Goal: Find specific page/section: Find specific page/section

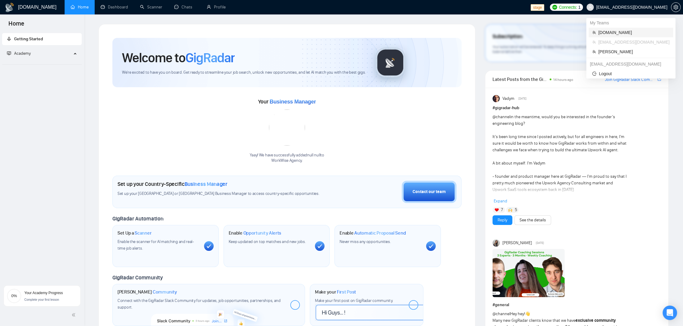
click at [616, 35] on span "[DOMAIN_NAME]" at bounding box center [633, 32] width 71 height 7
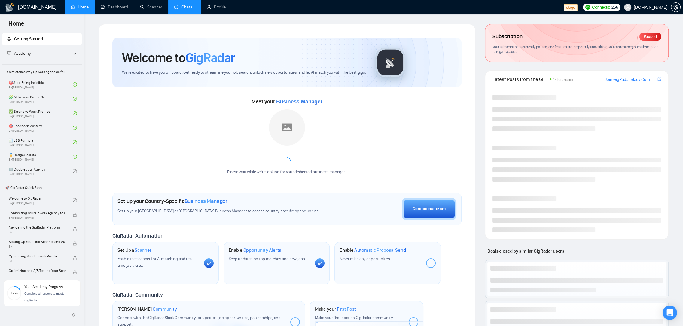
click at [187, 9] on link "Chats" at bounding box center [184, 7] width 20 height 5
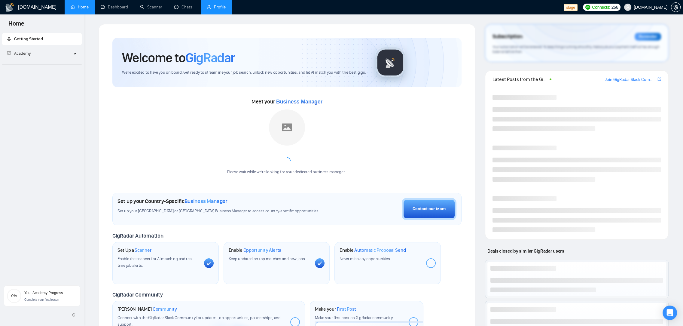
click at [223, 8] on link "Profile" at bounding box center [216, 7] width 19 height 5
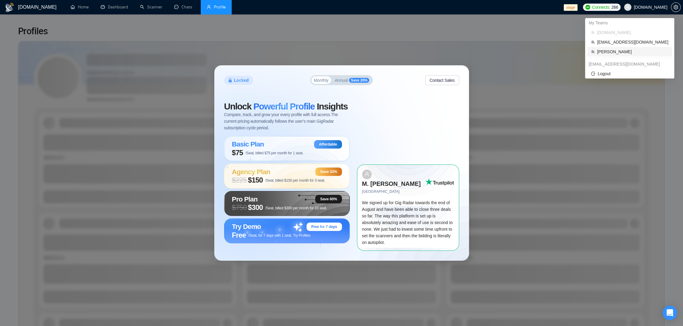
click at [613, 50] on span "Robert O'Kruk" at bounding box center [632, 51] width 71 height 7
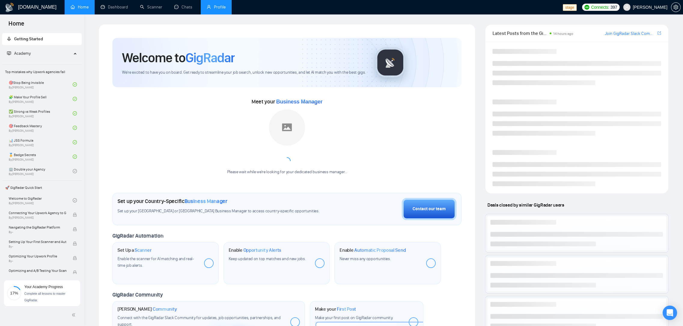
click at [220, 9] on link "Profile" at bounding box center [216, 7] width 19 height 5
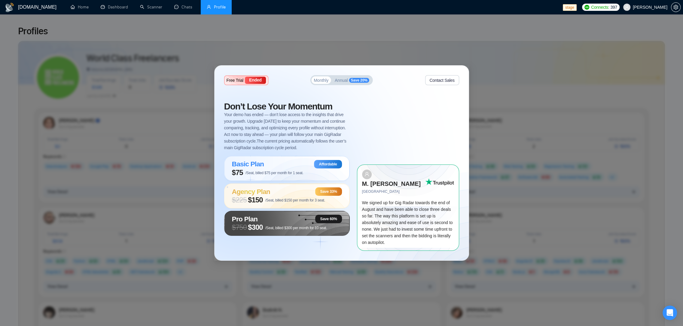
click at [304, 123] on span "Your demo has ended — don’t lose access to the insights that drive your growth.…" at bounding box center [287, 131] width 126 height 40
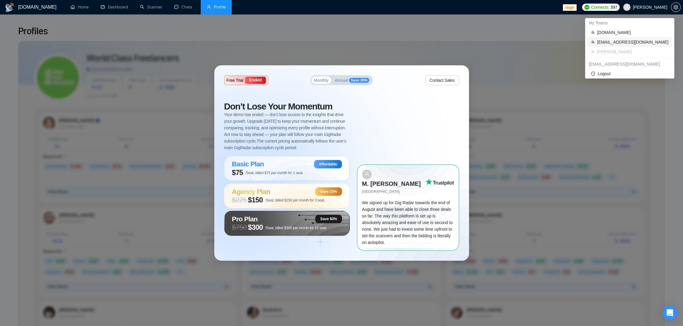
click at [629, 44] on span "[EMAIL_ADDRESS][DOMAIN_NAME]" at bounding box center [632, 42] width 71 height 7
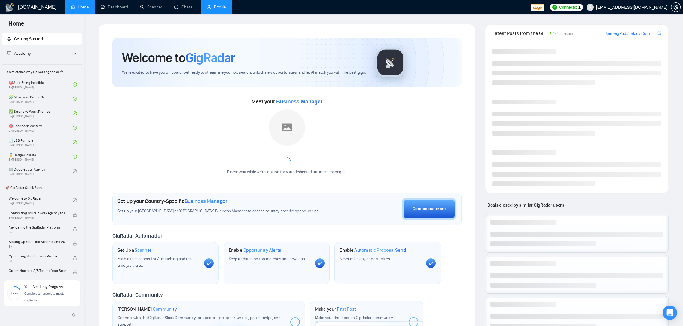
click at [211, 10] on link "Profile" at bounding box center [216, 7] width 19 height 5
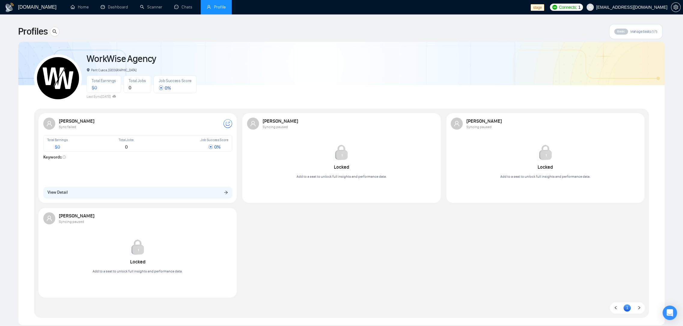
click at [141, 185] on div "Sviatoslav Hryhorenko Sync failed Total Earnings $ 0 Total Jobs 0 Job Success S…" at bounding box center [138, 157] width 196 height 87
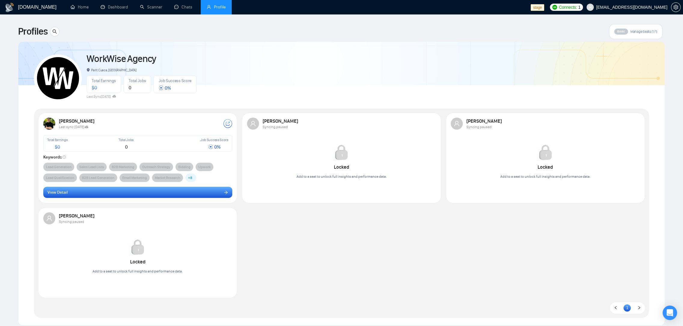
click at [153, 187] on button "View Detail" at bounding box center [137, 192] width 189 height 11
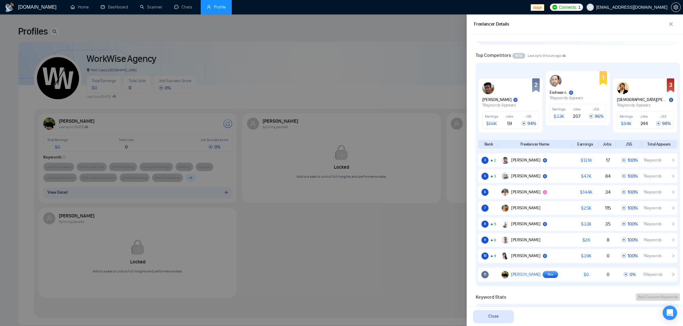
scroll to position [256, 0]
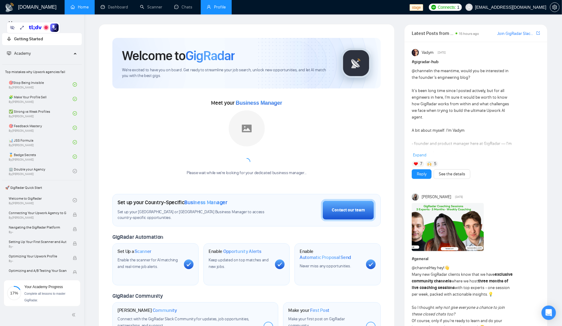
click at [216, 7] on link "Profile" at bounding box center [216, 7] width 19 height 5
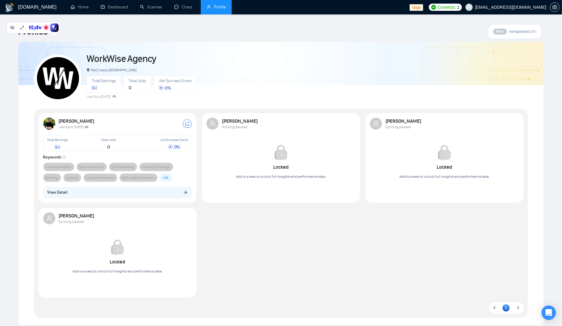
drag, startPoint x: 328, startPoint y: 242, endPoint x: 315, endPoint y: 238, distance: 13.3
click at [325, 241] on div "[PERSON_NAME] Last sync [DATE] Total Earnings $ 0 Total Jobs 0 Job Success Scor…" at bounding box center [281, 207] width 490 height 189
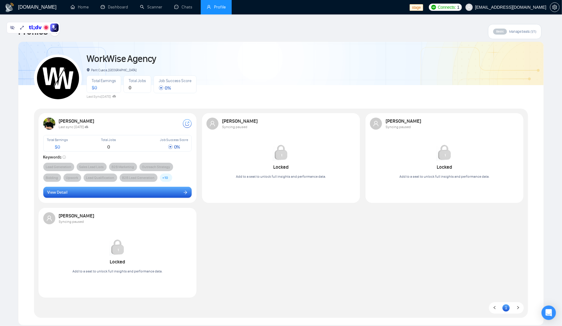
click at [129, 193] on button "View Detail" at bounding box center [117, 192] width 149 height 11
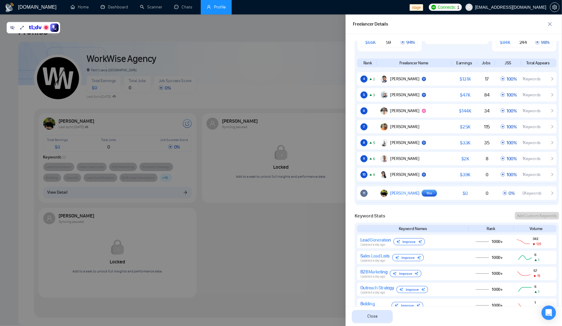
scroll to position [371, 0]
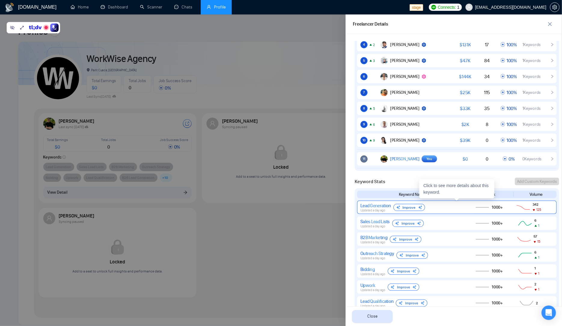
click at [462, 208] on div "Lead Generation Updated a day ago Improve" at bounding box center [412, 207] width 104 height 10
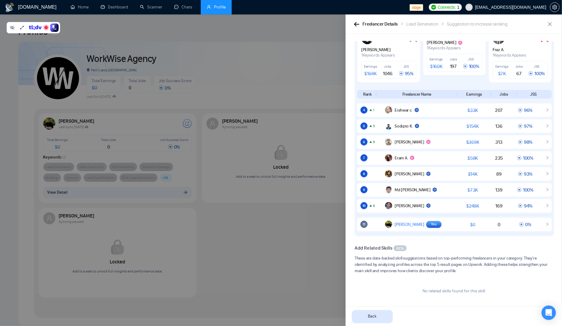
scroll to position [132, 0]
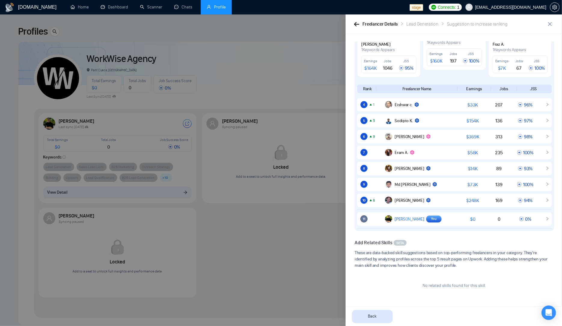
click at [335, 280] on div at bounding box center [281, 169] width 562 height 311
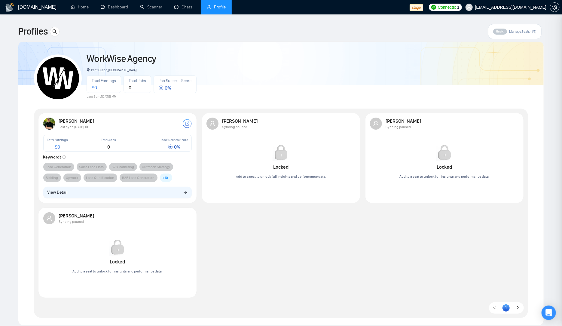
scroll to position [0, 0]
click at [359, 63] on div "WorkWise Agency Parit Cuaca, [GEOGRAPHIC_DATA] Total Earnings $ 0 Total Jobs 0 …" at bounding box center [281, 75] width 494 height 53
